Goal: Transaction & Acquisition: Download file/media

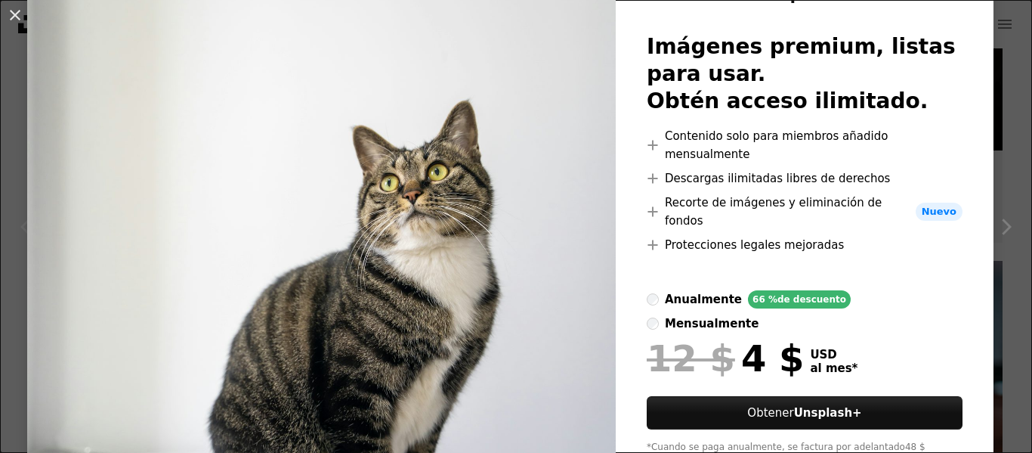
scroll to position [117, 0]
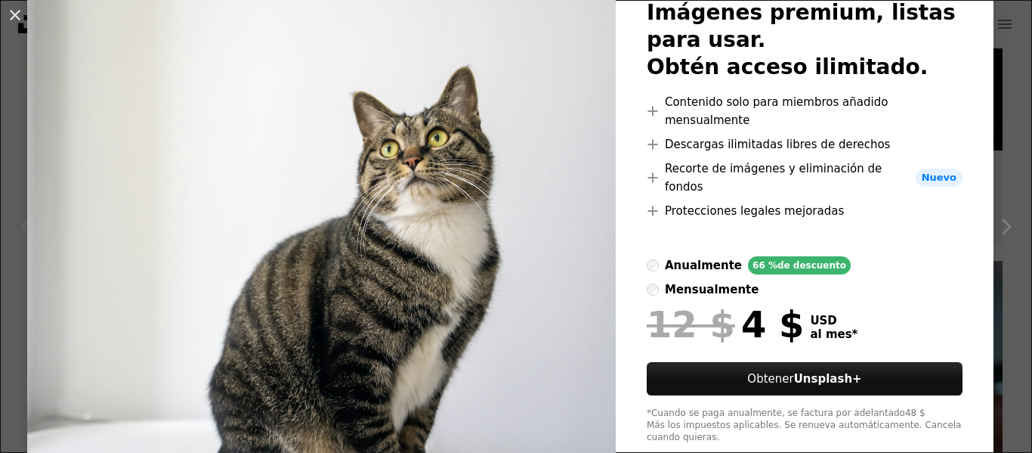
drag, startPoint x: 8, startPoint y: 11, endPoint x: 45, endPoint y: 23, distance: 38.5
click at [10, 14] on button "An X shape" at bounding box center [15, 15] width 18 height 18
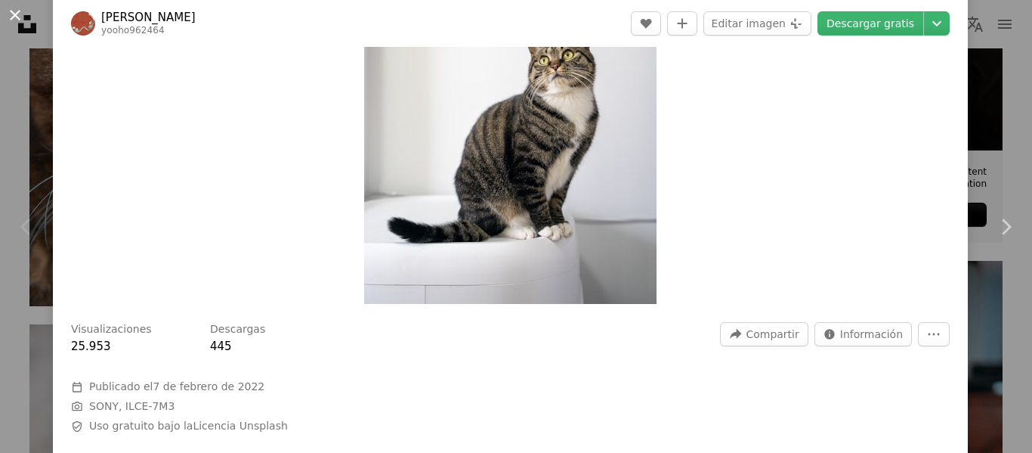
click at [14, 17] on button "An X shape" at bounding box center [15, 15] width 18 height 18
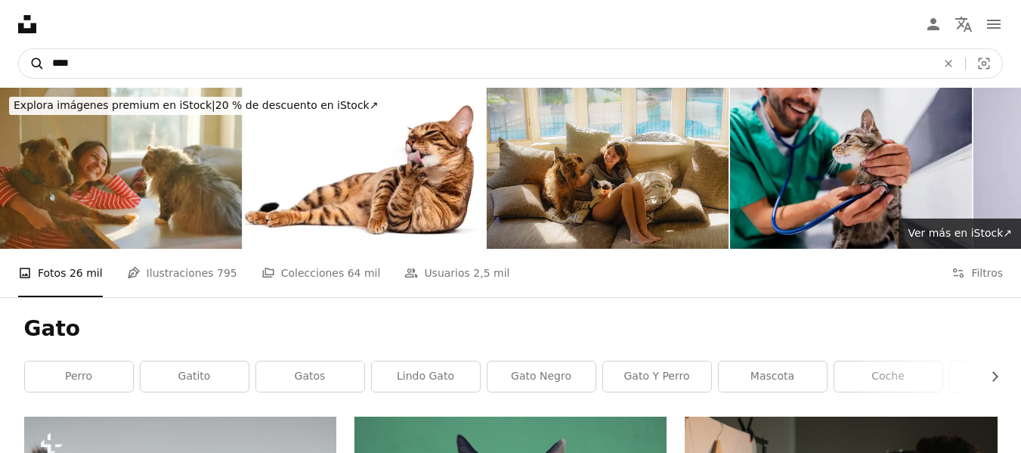
drag, startPoint x: 79, startPoint y: 66, endPoint x: 39, endPoint y: 54, distance: 41.6
click at [32, 57] on form "A magnifying glass **** An X shape Visual search" at bounding box center [510, 63] width 985 height 30
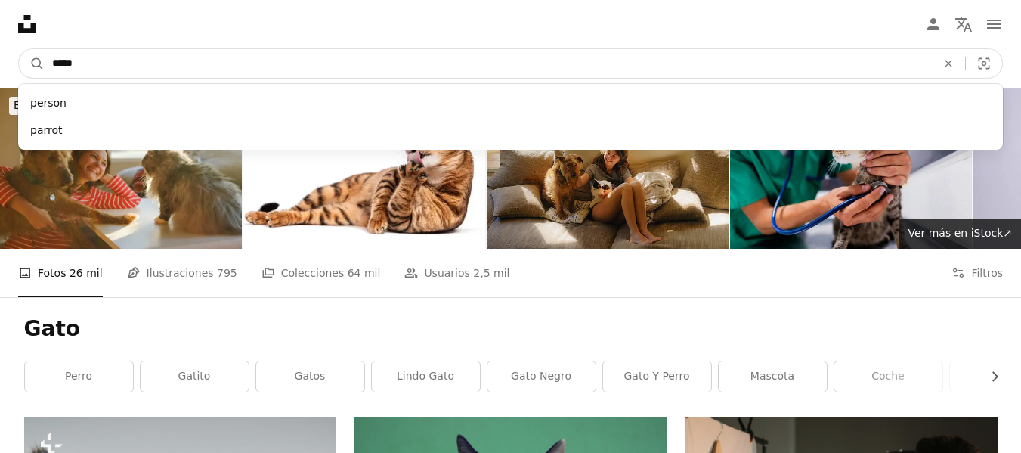
type input "*****"
click at [19, 49] on button "A magnifying glass" at bounding box center [32, 63] width 26 height 29
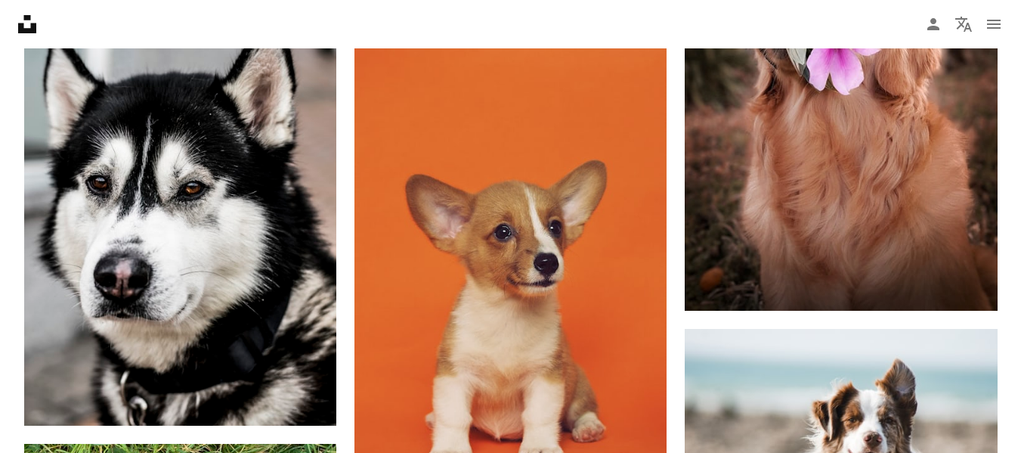
scroll to position [3425, 0]
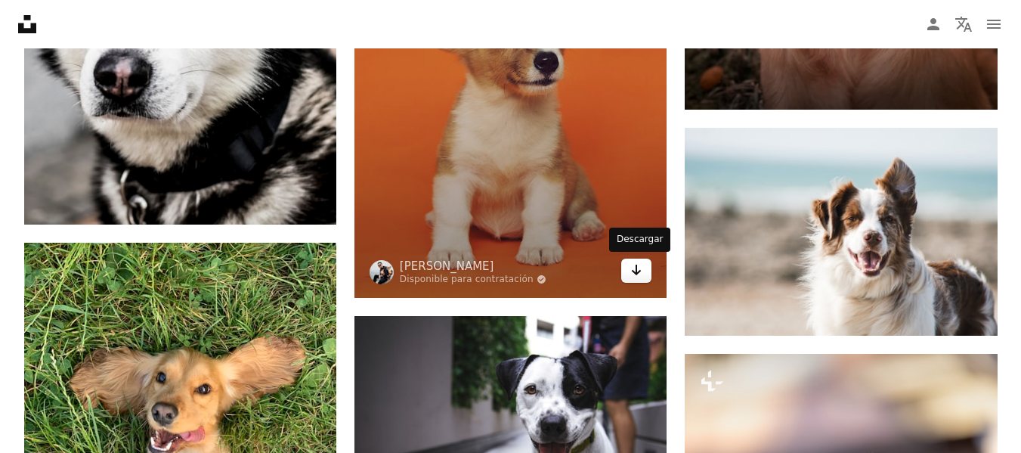
click at [642, 274] on icon "Arrow pointing down" at bounding box center [636, 270] width 12 height 18
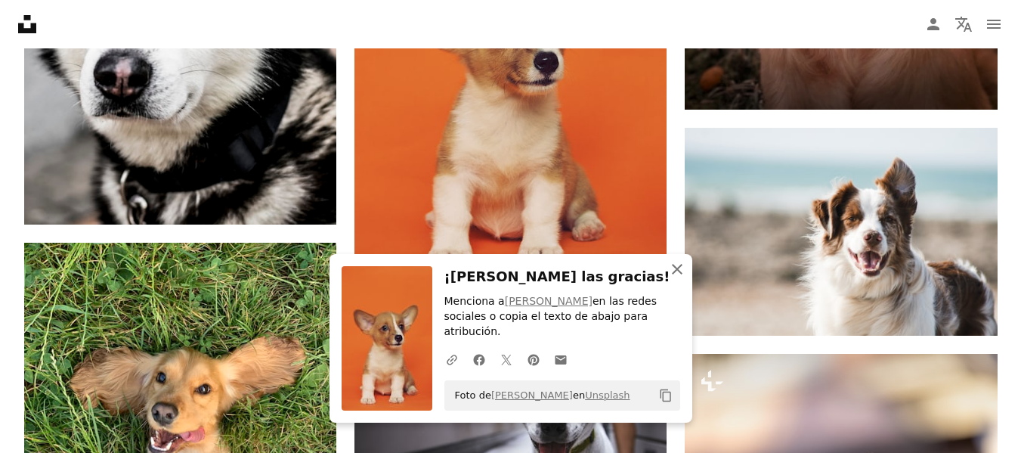
click at [687, 284] on button "An X shape Cerrar" at bounding box center [677, 269] width 30 height 30
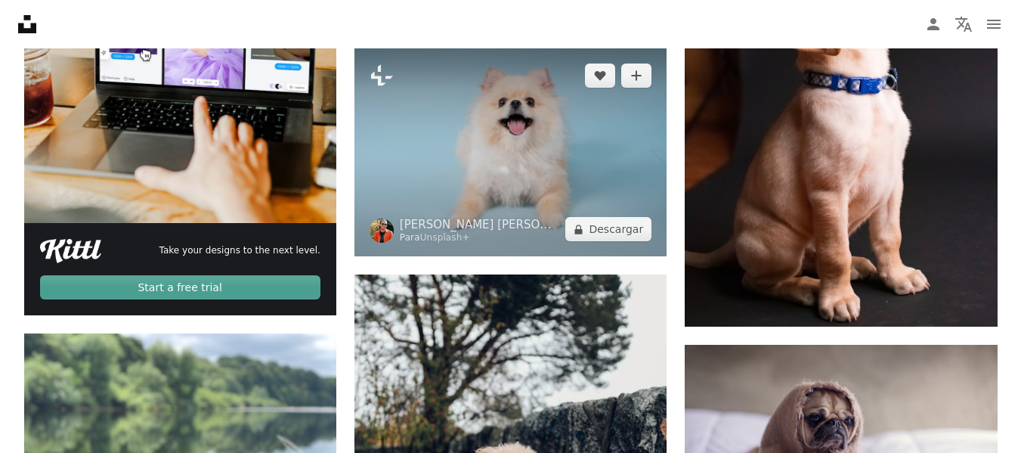
scroll to position [4433, 0]
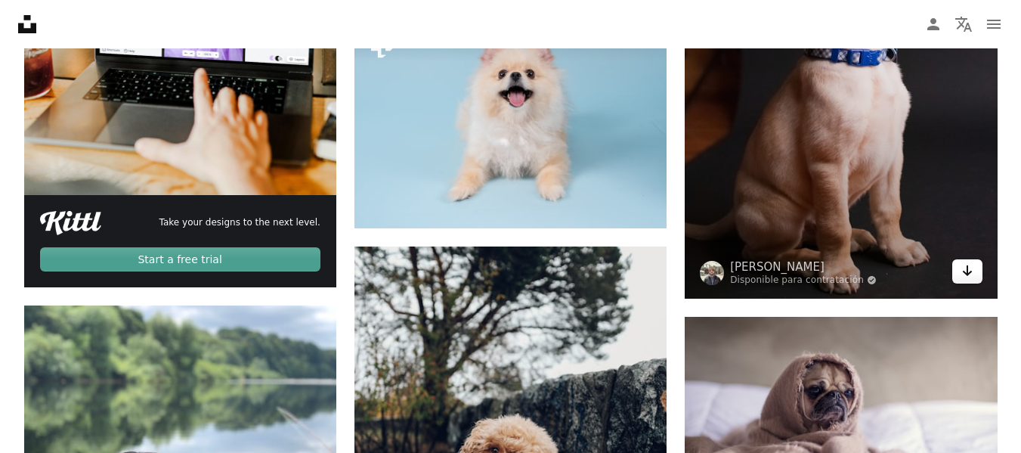
click at [961, 266] on icon "Arrow pointing down" at bounding box center [967, 270] width 12 height 18
